Goal: Task Accomplishment & Management: Use online tool/utility

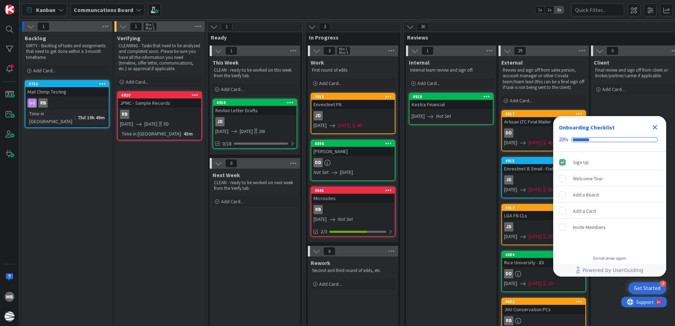
click at [657, 127] on icon "Close Checklist" at bounding box center [655, 127] width 8 height 8
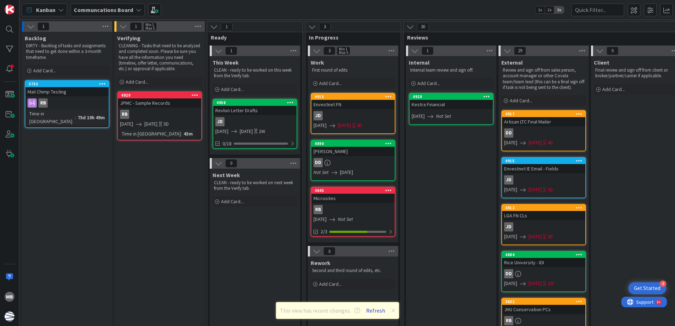
click at [375, 311] on button "Refresh" at bounding box center [376, 310] width 24 height 9
